Goal: Information Seeking & Learning: Learn about a topic

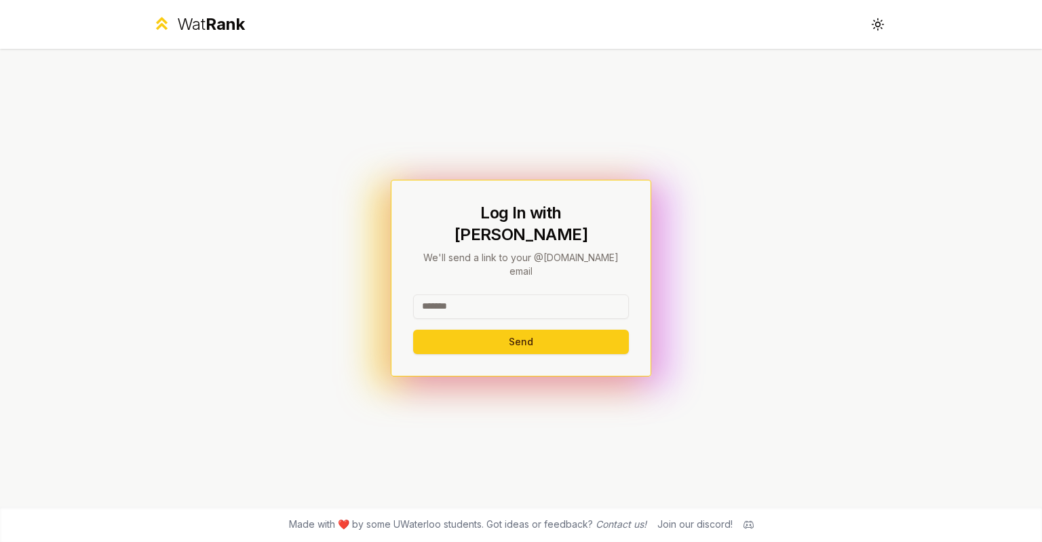
drag, startPoint x: 489, startPoint y: 294, endPoint x: 380, endPoint y: 284, distance: 109.0
click at [380, 284] on div "Log In with WatIAM We'll send a link to your @[DOMAIN_NAME] email Send" at bounding box center [521, 278] width 782 height 458
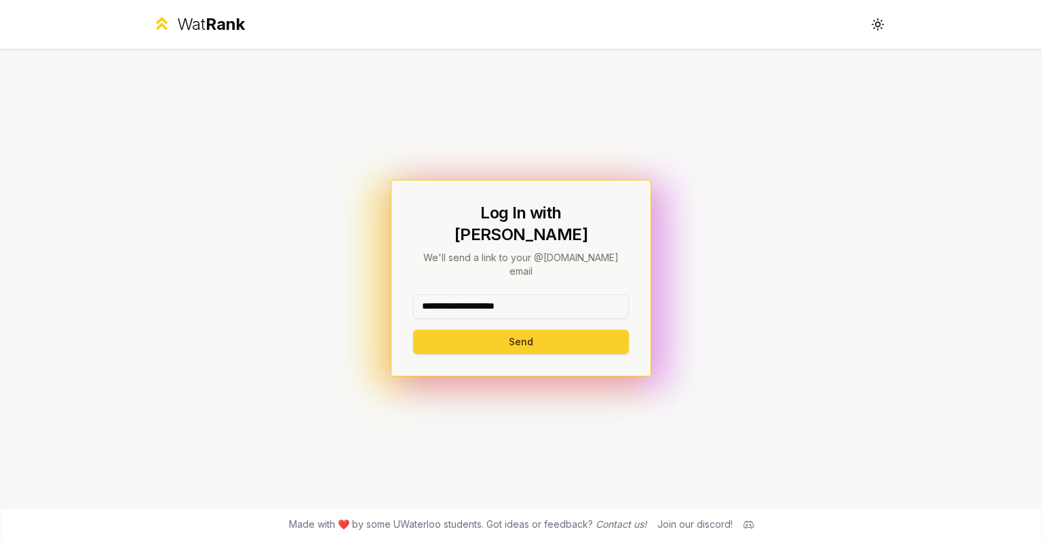
type input "**********"
click at [457, 330] on button "Send" at bounding box center [521, 342] width 216 height 24
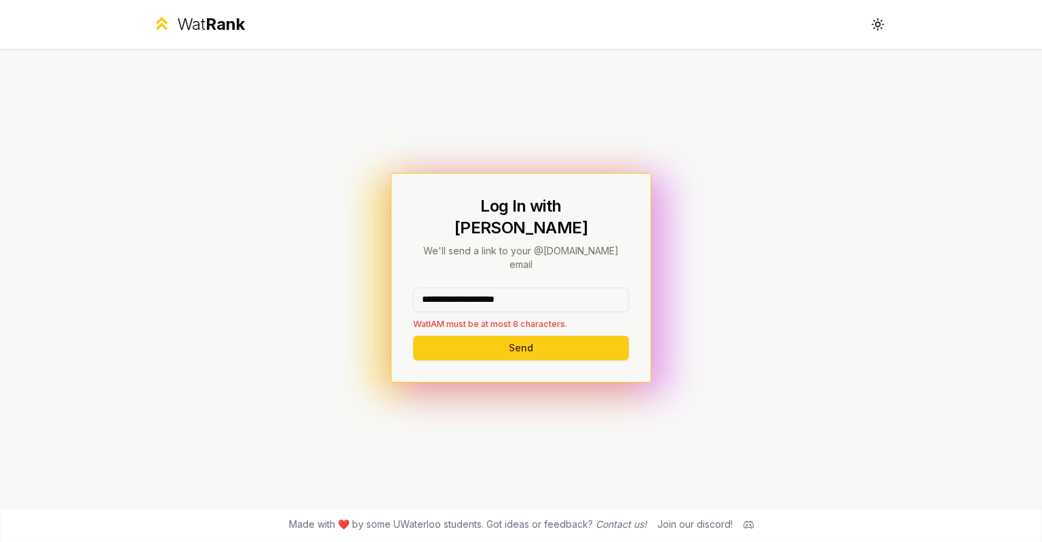
drag, startPoint x: 552, startPoint y: 284, endPoint x: 335, endPoint y: 301, distance: 217.1
click at [335, 301] on div "**********" at bounding box center [521, 278] width 782 height 458
click at [471, 336] on button "Send" at bounding box center [521, 348] width 216 height 24
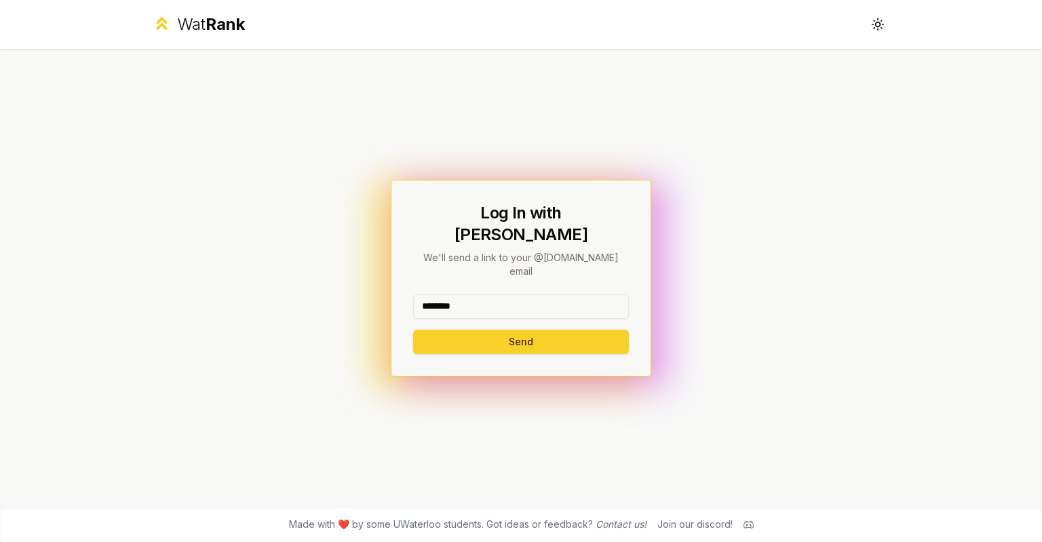
type input "********"
click at [501, 330] on button "Send" at bounding box center [521, 342] width 216 height 24
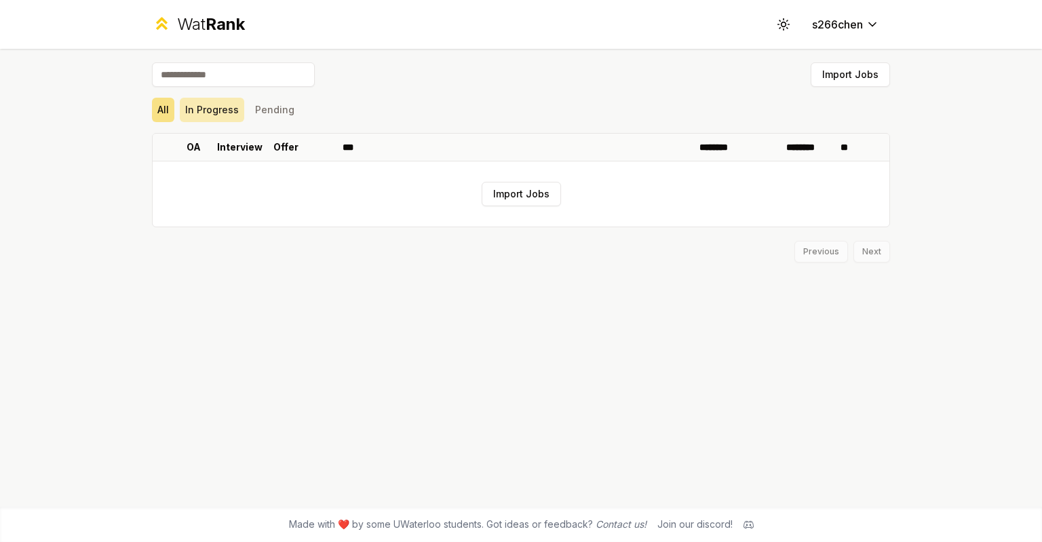
click at [194, 111] on button "In Progress" at bounding box center [212, 110] width 64 height 24
click at [259, 104] on button "Pending" at bounding box center [275, 110] width 50 height 24
click at [152, 109] on button "All" at bounding box center [163, 110] width 22 height 24
click at [174, 82] on input at bounding box center [233, 74] width 163 height 24
click at [193, 26] on div "Wat Rank" at bounding box center [211, 25] width 68 height 22
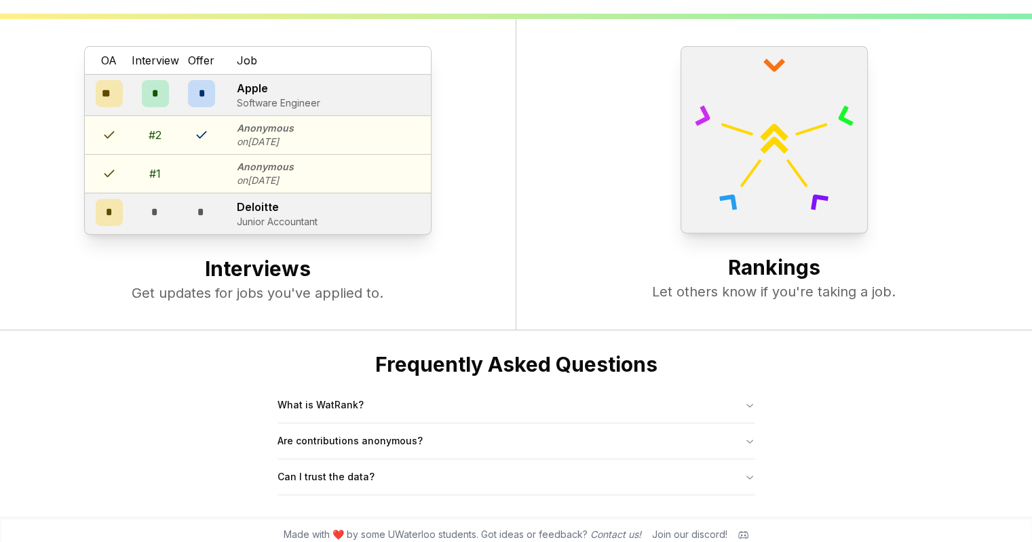
scroll to position [521, 0]
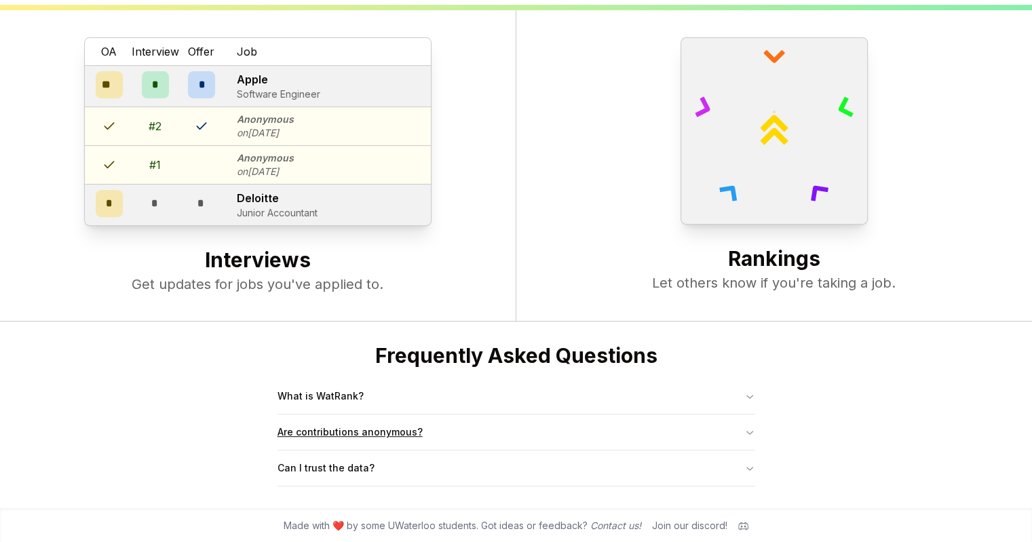
click at [318, 434] on button "Are contributions anonymous?" at bounding box center [517, 432] width 478 height 35
